Goal: Information Seeking & Learning: Learn about a topic

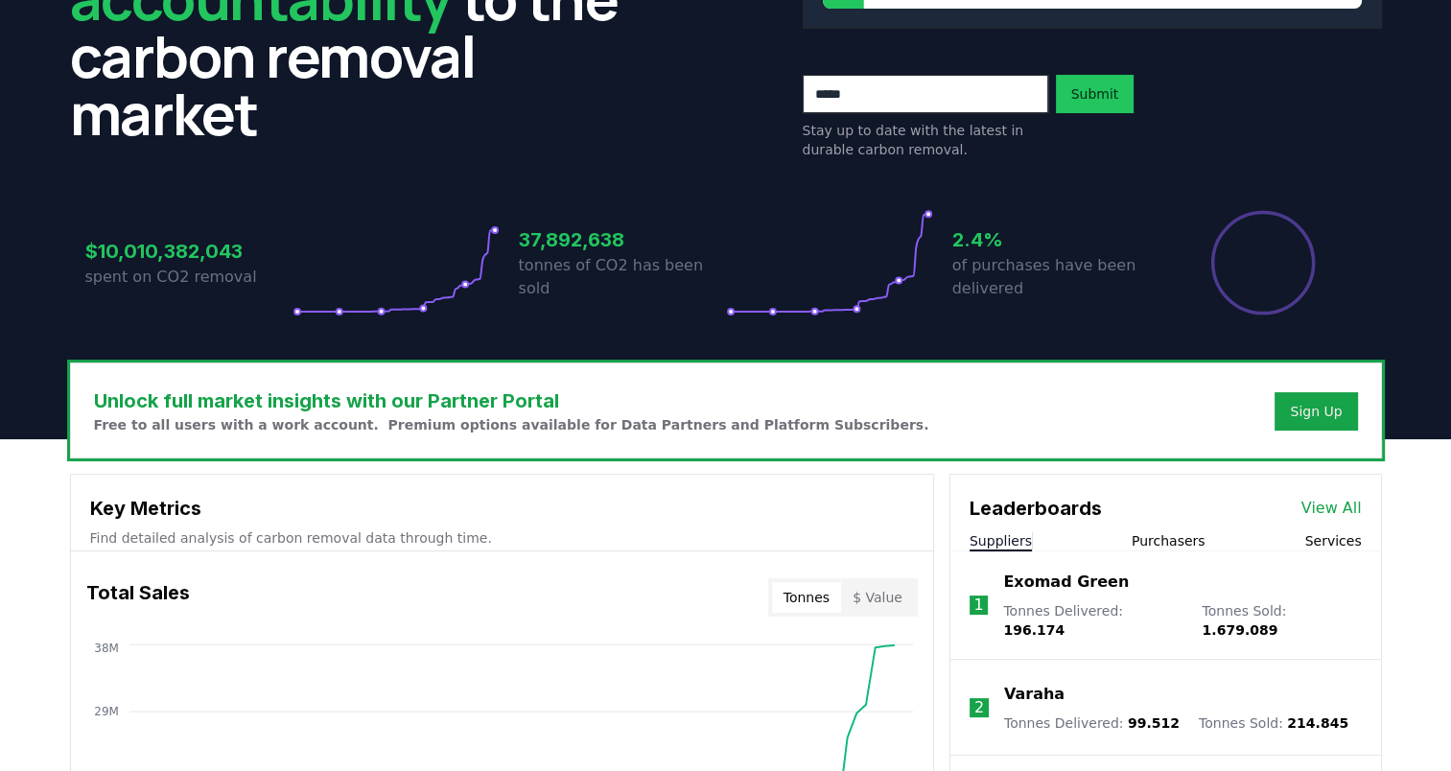
scroll to position [167, 0]
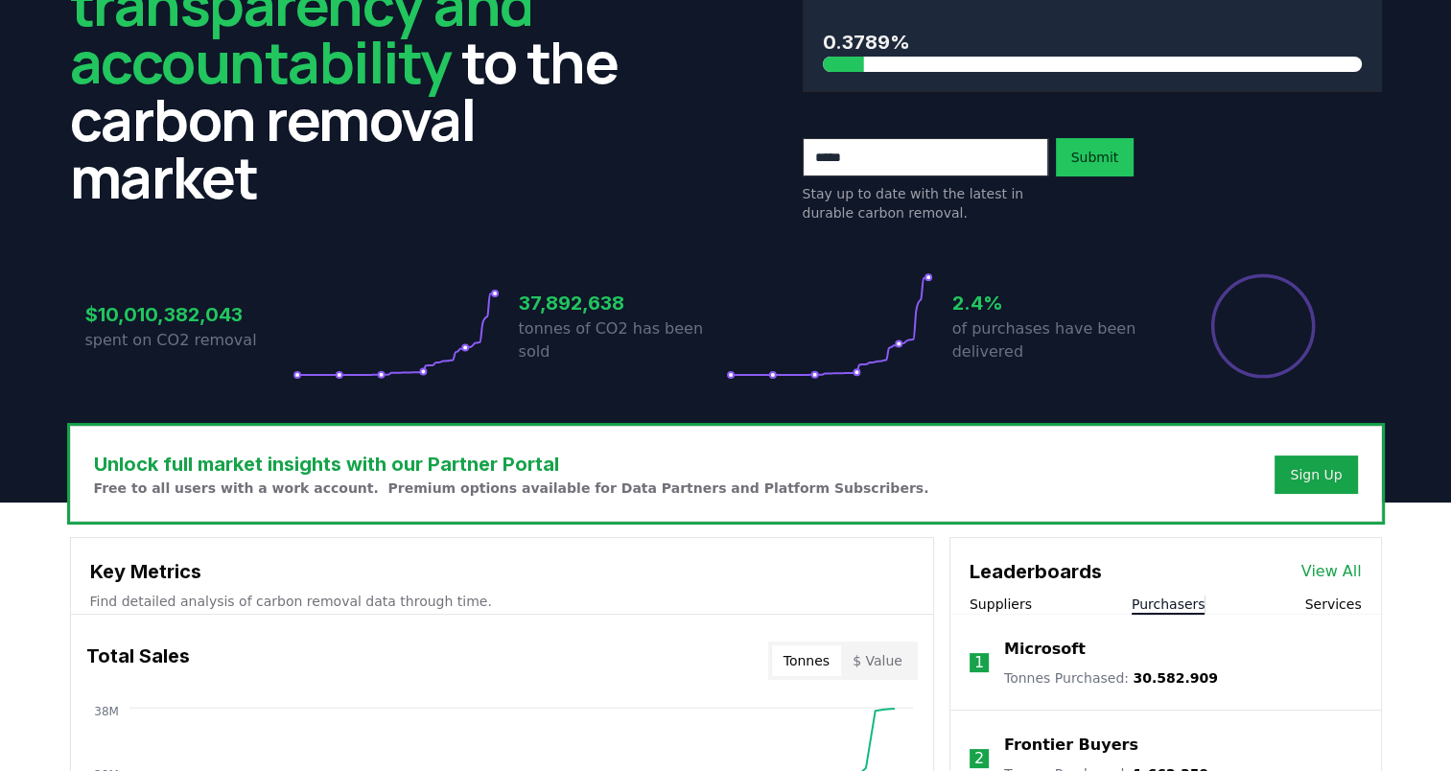
click at [1166, 608] on button "Purchasers" at bounding box center [1169, 604] width 74 height 19
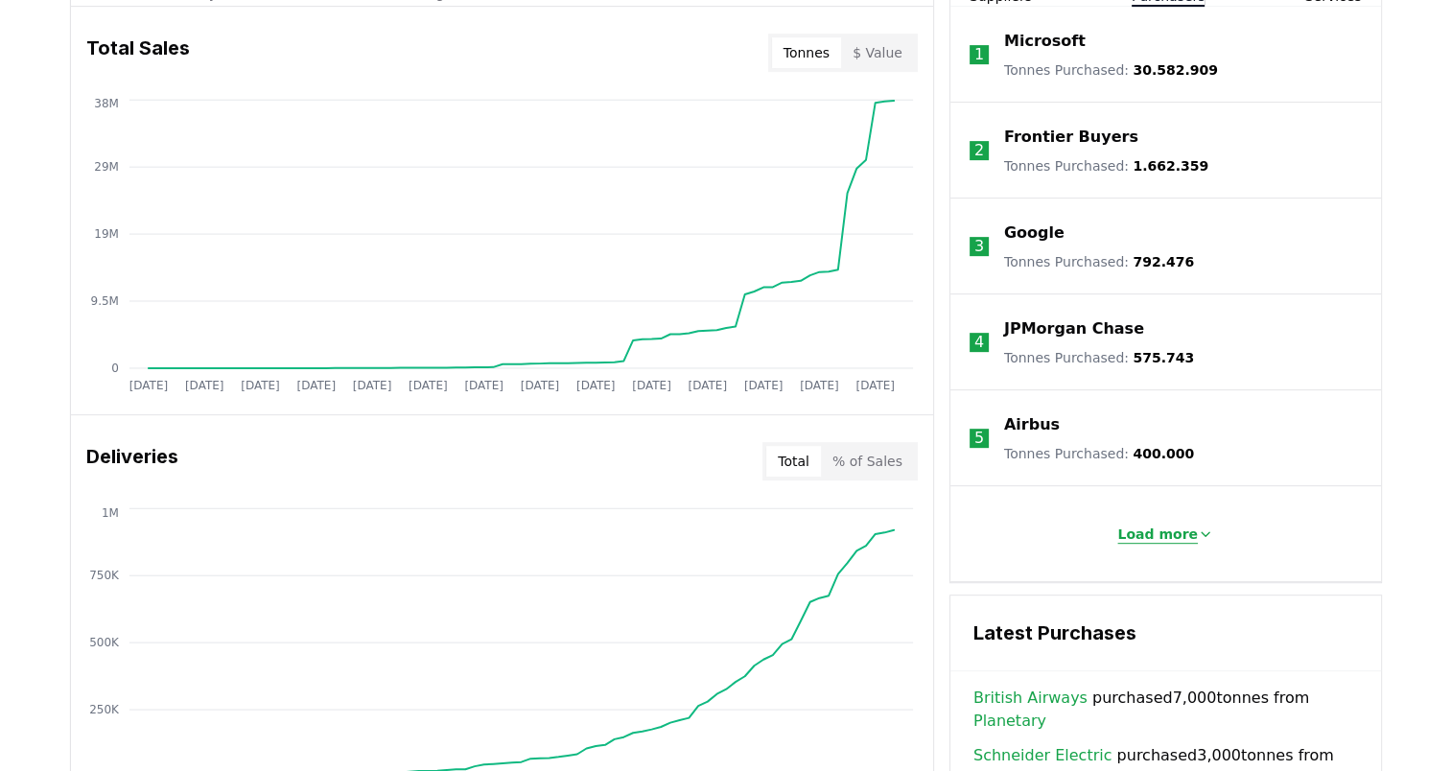
scroll to position [775, 0]
click at [1165, 545] on button "Load more" at bounding box center [1165, 534] width 127 height 38
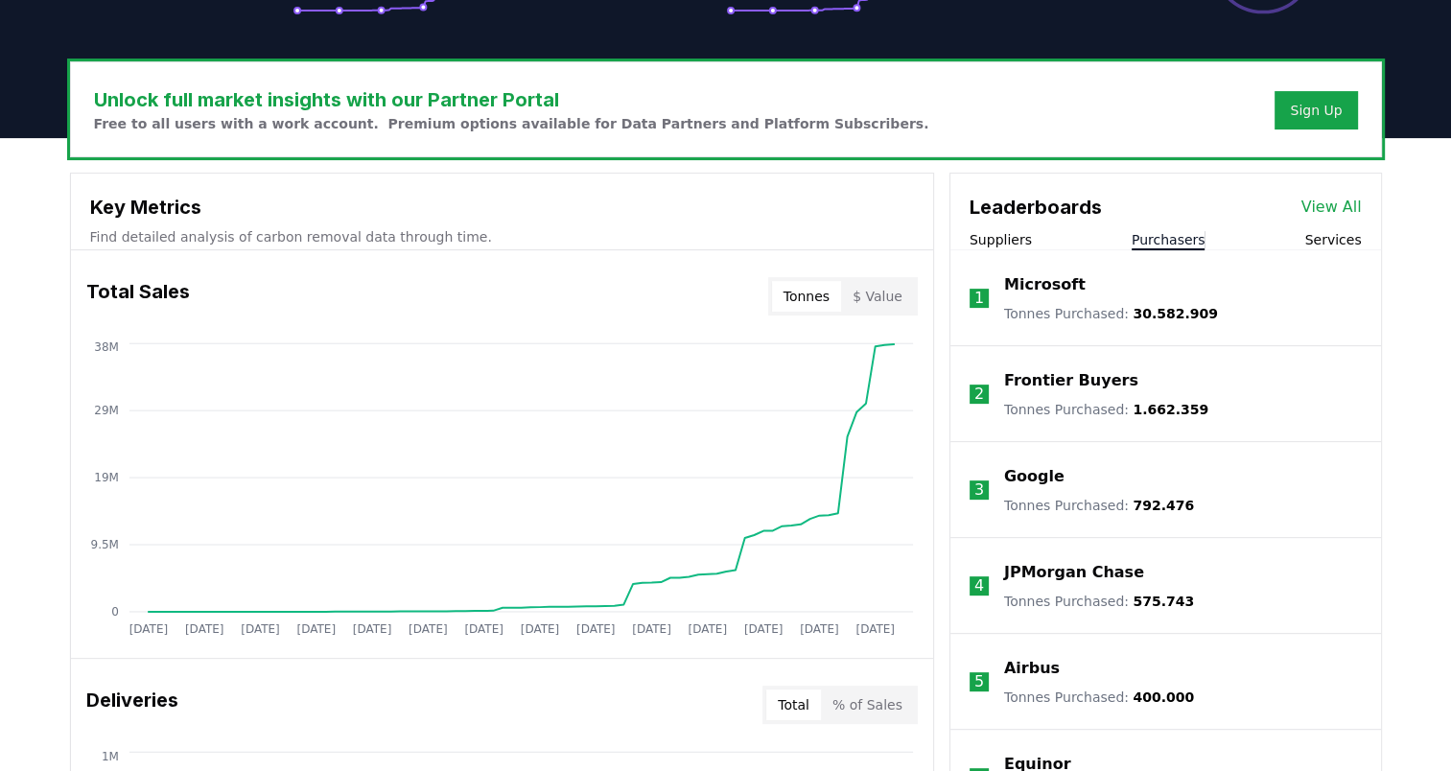
scroll to position [526, 0]
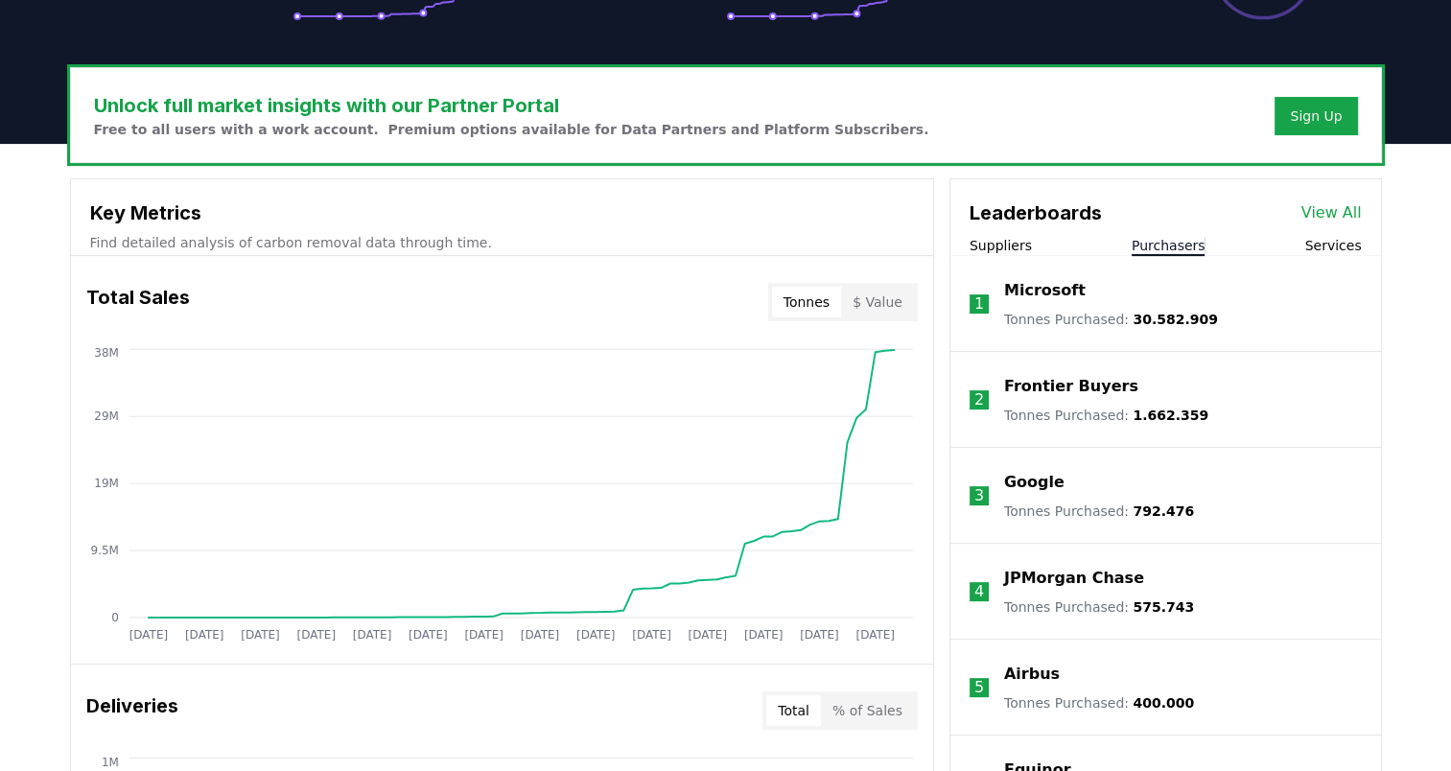
click at [1336, 204] on link "View All" at bounding box center [1331, 212] width 60 height 23
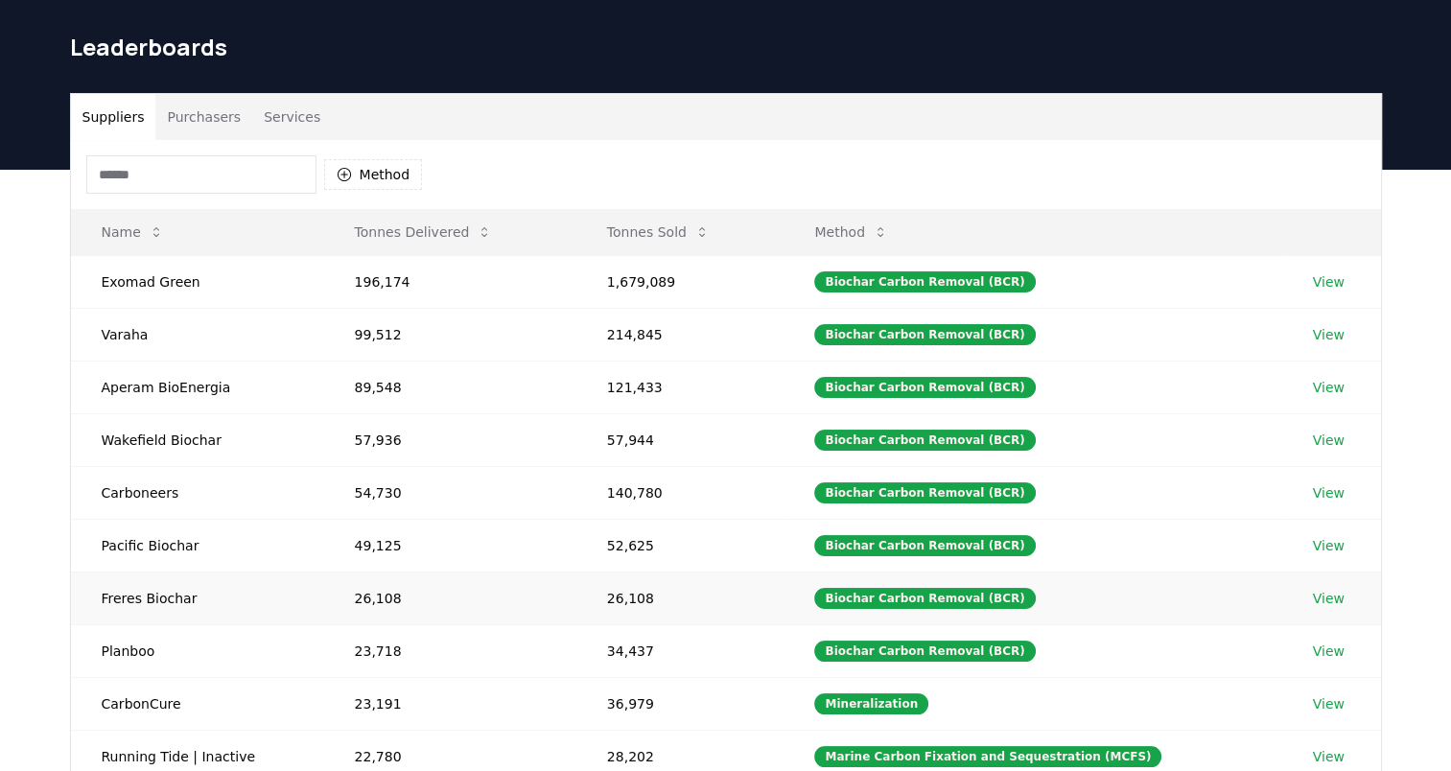
scroll to position [83, 0]
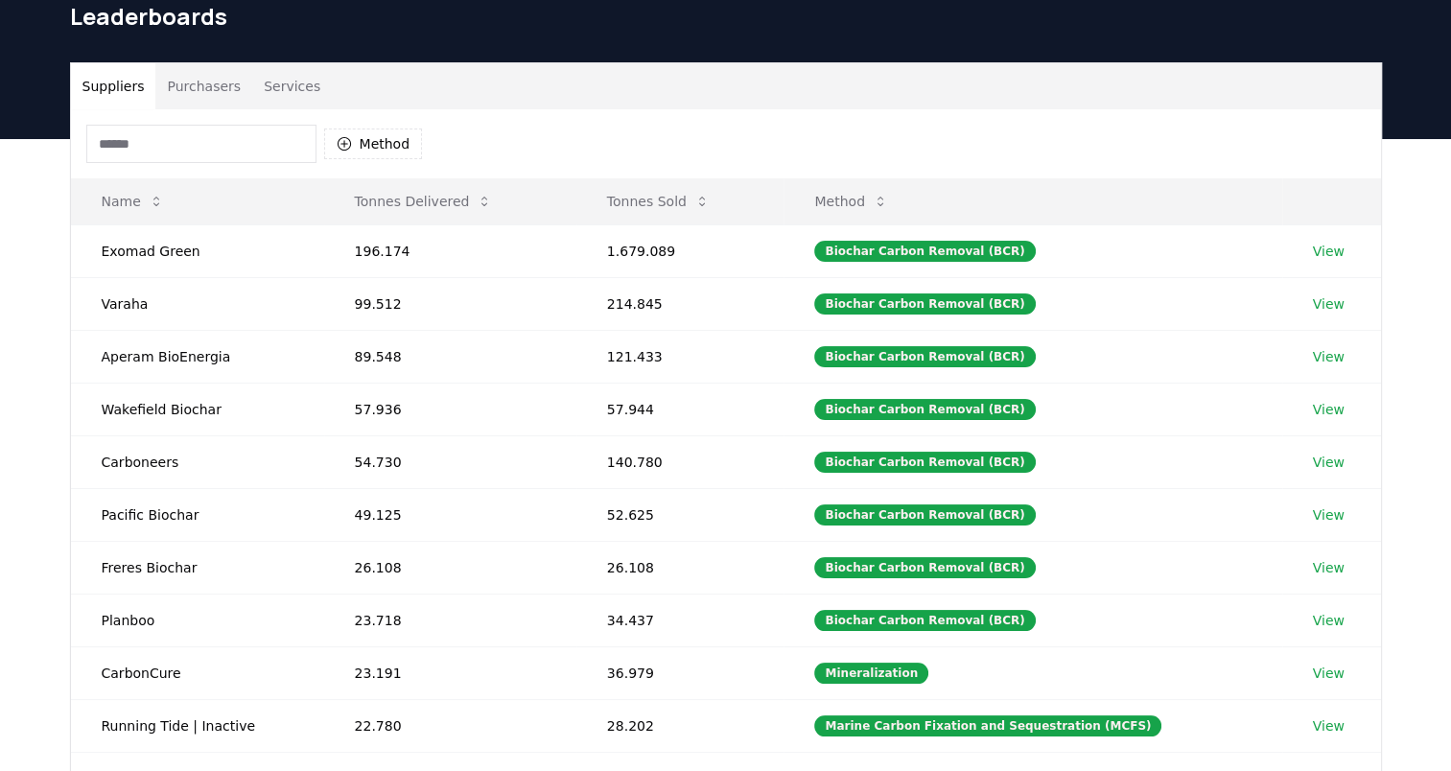
click at [182, 82] on button "Purchasers" at bounding box center [203, 86] width 97 height 46
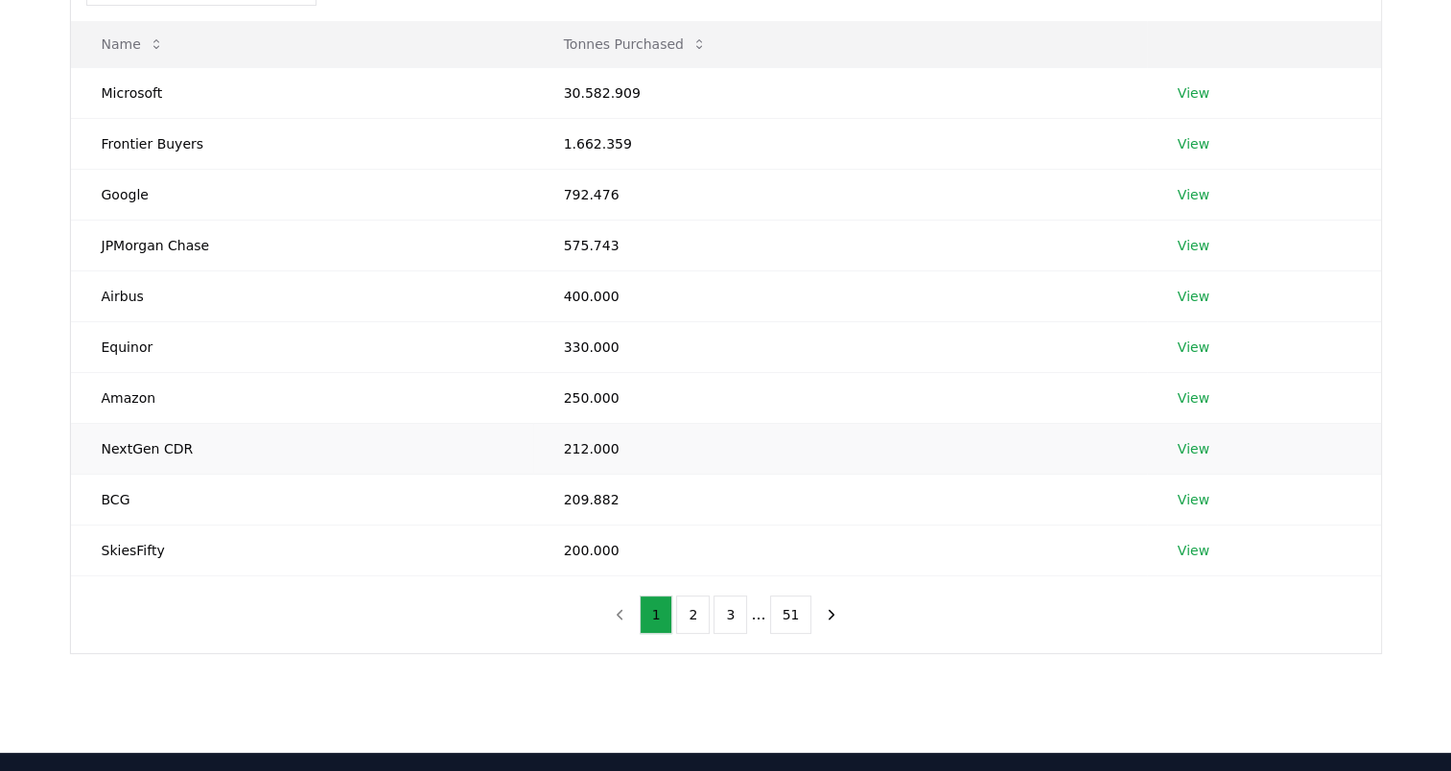
scroll to position [244, 0]
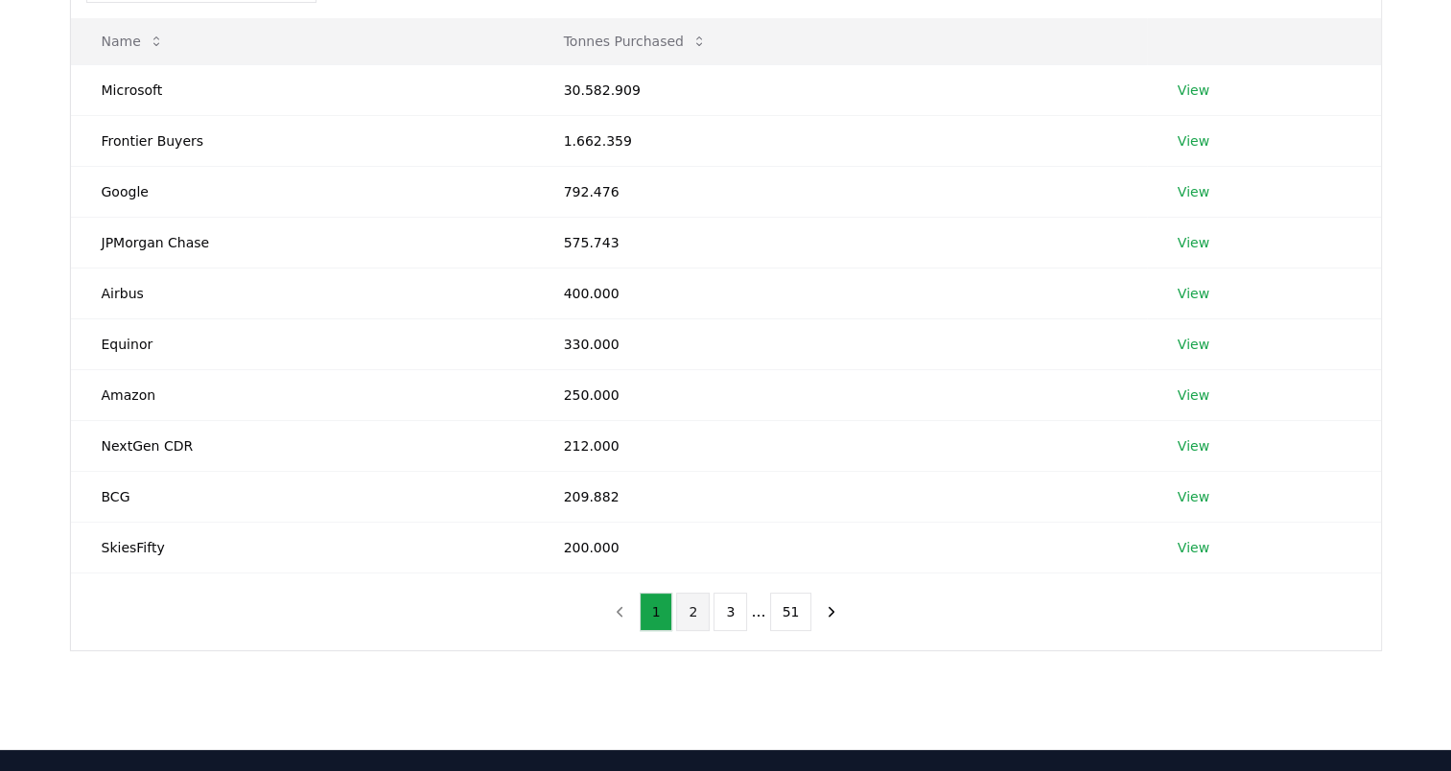
click at [697, 602] on button "2" at bounding box center [693, 612] width 34 height 38
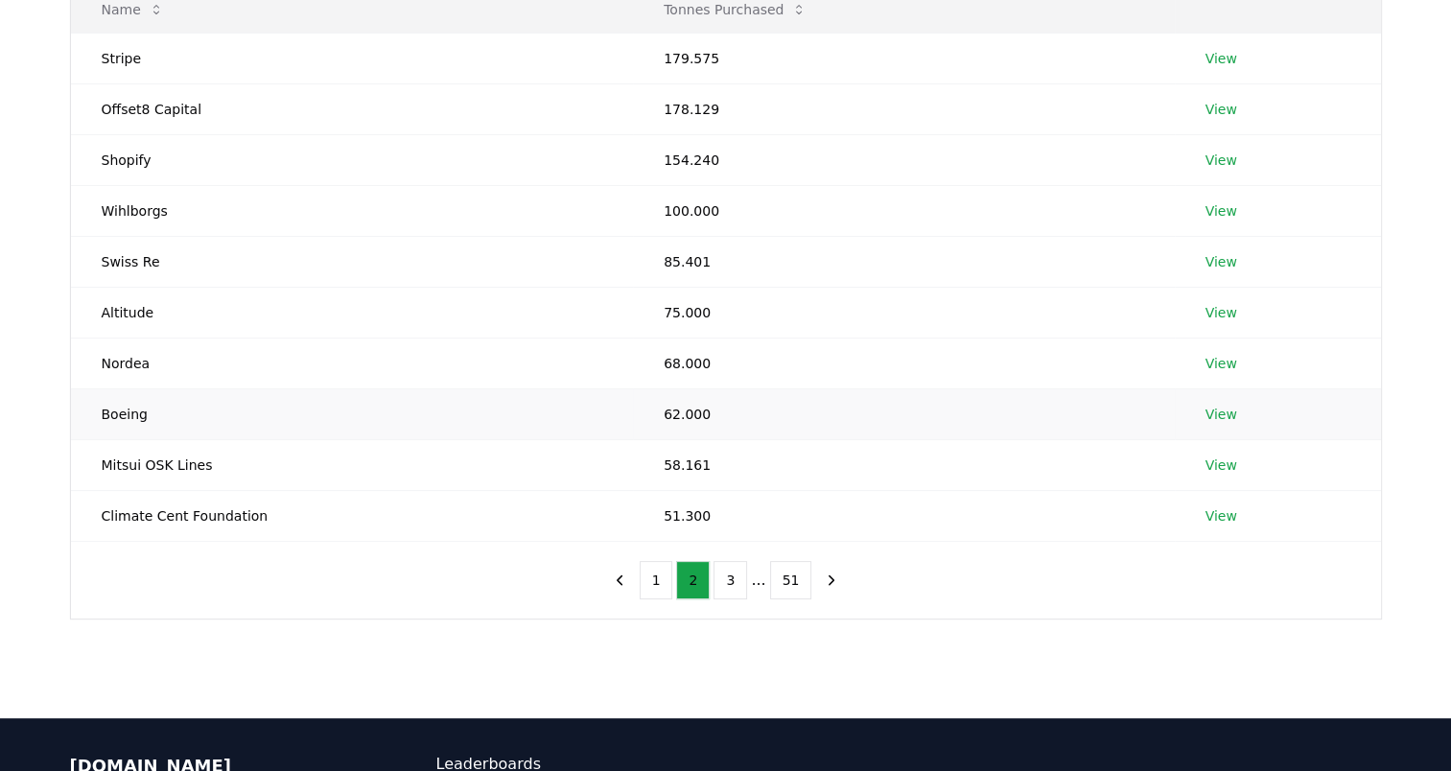
scroll to position [348, 0]
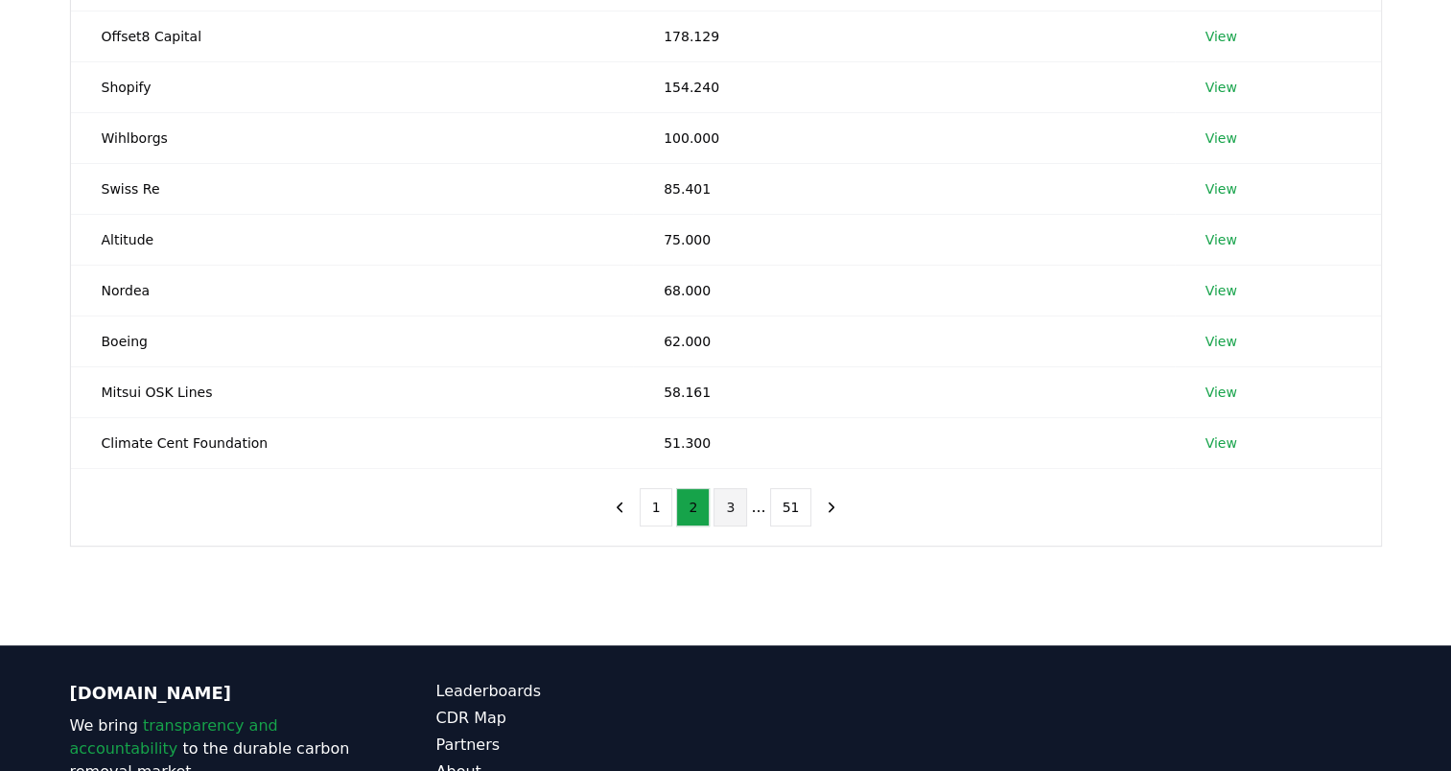
click at [733, 509] on button "3" at bounding box center [730, 507] width 34 height 38
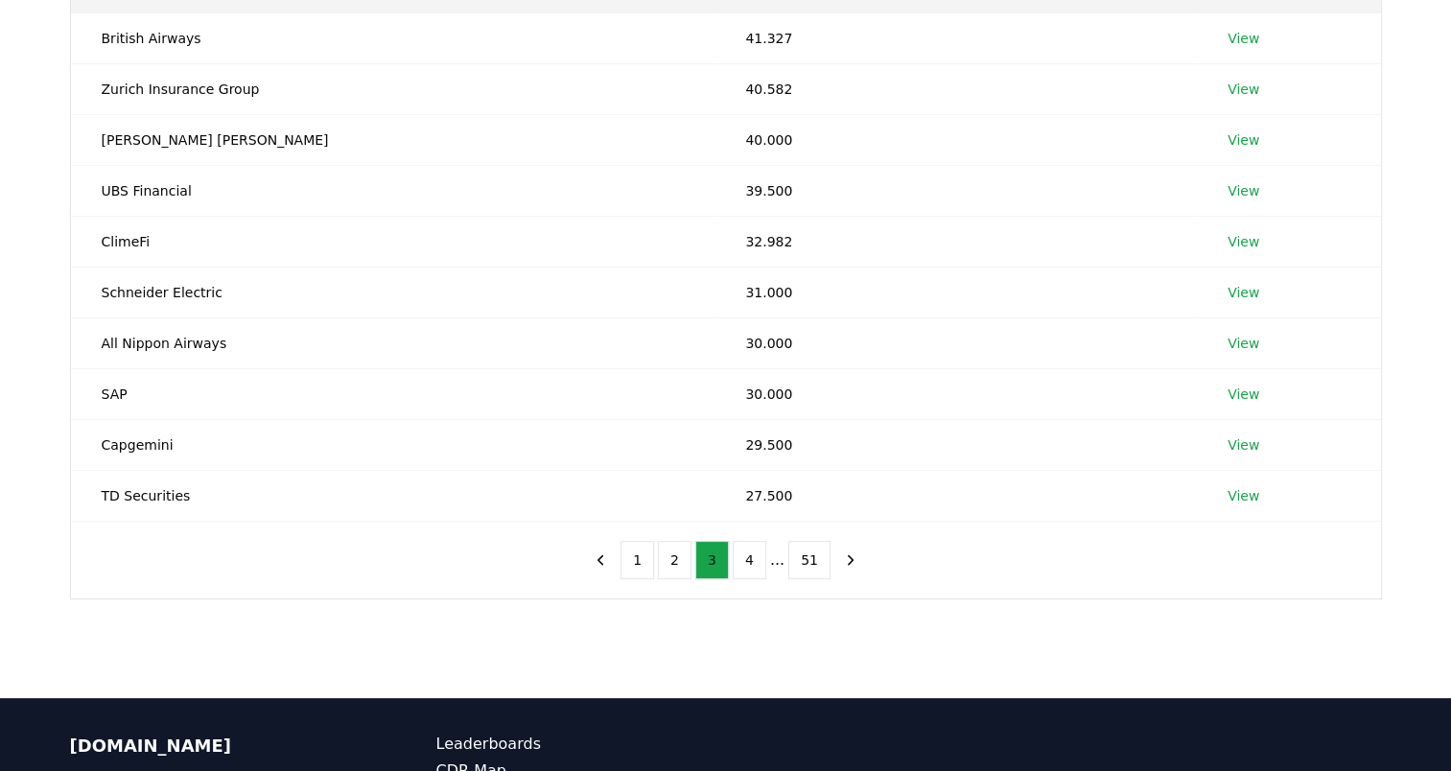
scroll to position [296, 0]
click at [750, 551] on button "4" at bounding box center [750, 559] width 34 height 38
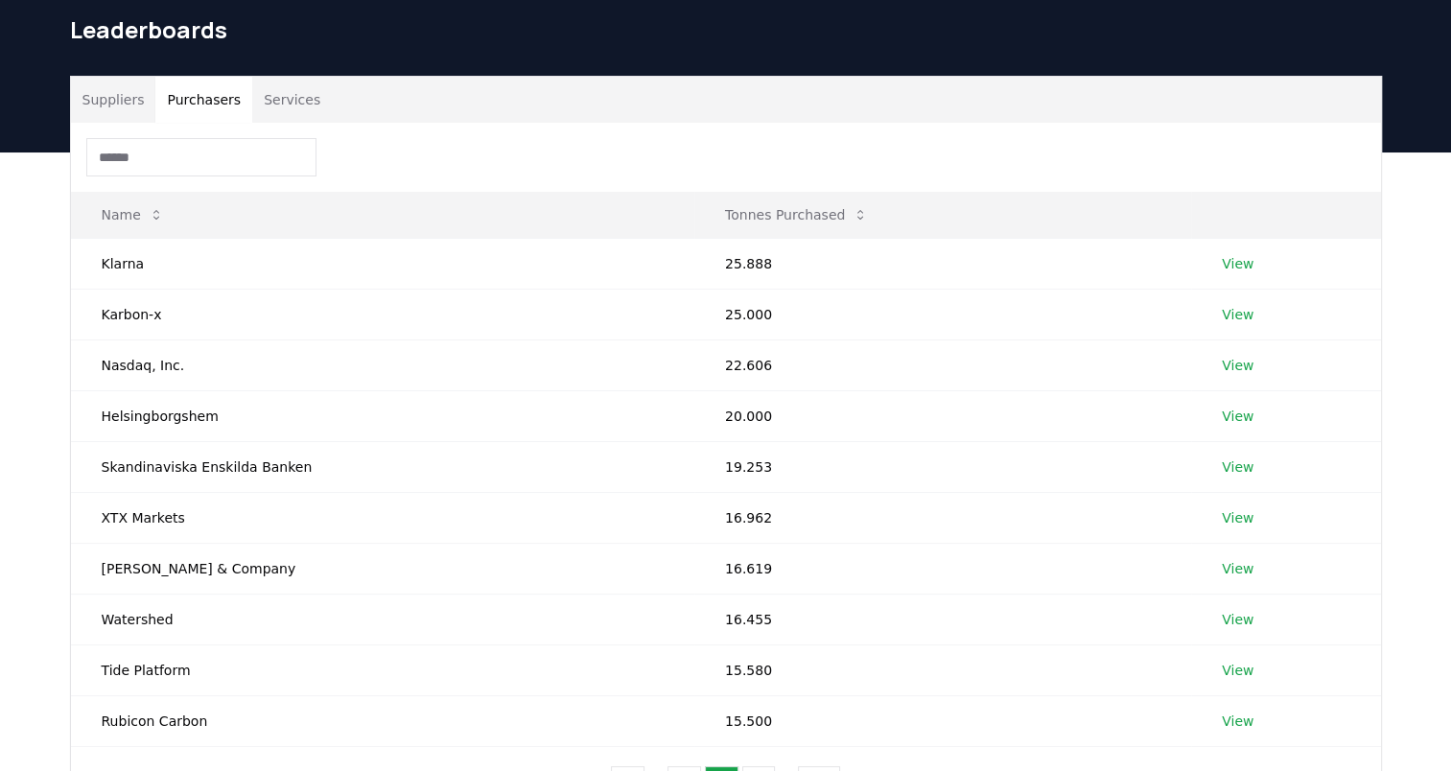
scroll to position [68, 0]
